Goal: Book appointment/travel/reservation

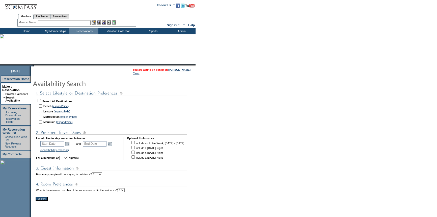
click at [41, 99] on input "checkbox" at bounding box center [39, 100] width 3 height 3
checkbox input "true"
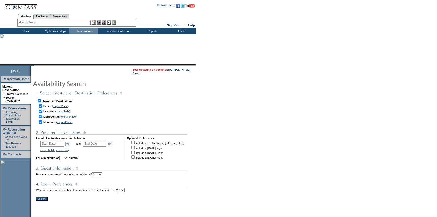
checkbox input "true"
click at [68, 144] on link "Open the calendar popup." at bounding box center [68, 144] width 6 height 6
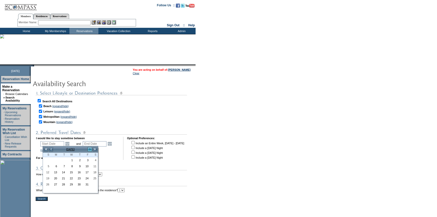
click at [90, 149] on link ">" at bounding box center [89, 149] width 5 height 5
click at [85, 177] on link "26" at bounding box center [86, 178] width 7 height 6
type input "[DATE]"
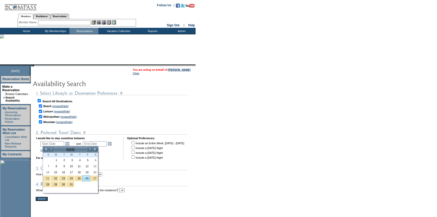
type input "[DATE]"
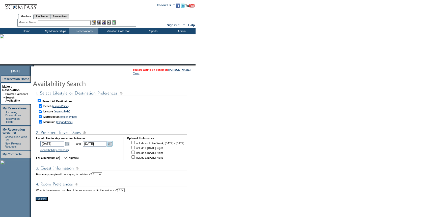
click at [113, 144] on link "Open the calendar popup." at bounding box center [110, 144] width 6 height 6
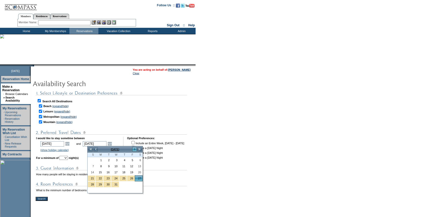
click at [133, 150] on link ">" at bounding box center [134, 149] width 5 height 5
click at [91, 165] on link "4" at bounding box center [91, 166] width 7 height 6
type input "[DATE]"
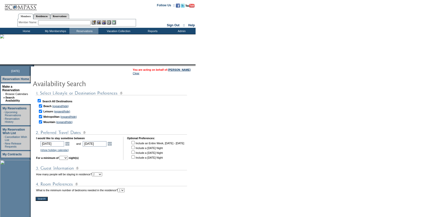
click at [68, 158] on select "1 2 3 4 5 6 7 8 9 10 11 12 13 14" at bounding box center [63, 158] width 9 height 4
select select "7"
click at [66, 156] on select "1 2 3 4 5 6 7 8 9 10 11 12 13 14" at bounding box center [63, 158] width 9 height 4
click at [102, 175] on select "1 2 3 4 5 6 7 8 9 10+" at bounding box center [97, 174] width 10 height 4
select select "5"
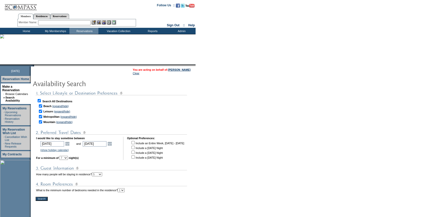
click at [102, 172] on select "1 2 3 4 5 6 7 8 9 10+" at bounding box center [97, 174] width 10 height 4
click at [45, 198] on input "Search!" at bounding box center [42, 199] width 12 height 4
